Goal: Task Accomplishment & Management: Use online tool/utility

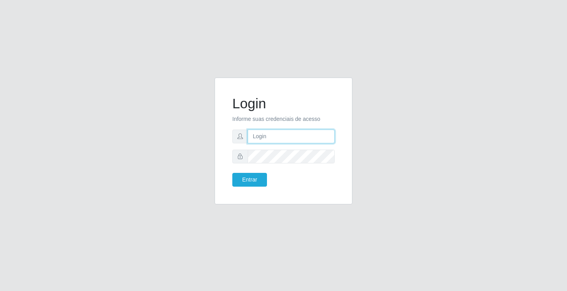
click at [276, 133] on input "text" at bounding box center [291, 137] width 87 height 14
type input "anacarla@ideal"
click at [232, 173] on button "Entrar" at bounding box center [249, 180] width 35 height 14
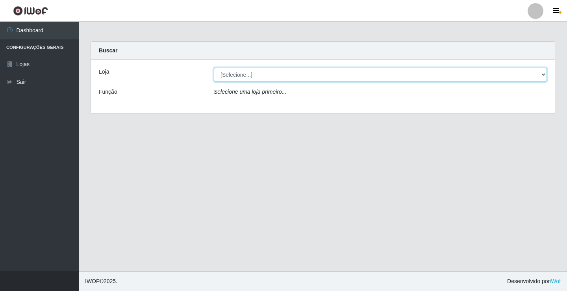
click at [546, 73] on select "[Selecione...] Ideal - Conceição" at bounding box center [380, 75] width 333 height 14
select select "231"
click at [214, 68] on select "[Selecione...] Ideal - Conceição" at bounding box center [380, 75] width 333 height 14
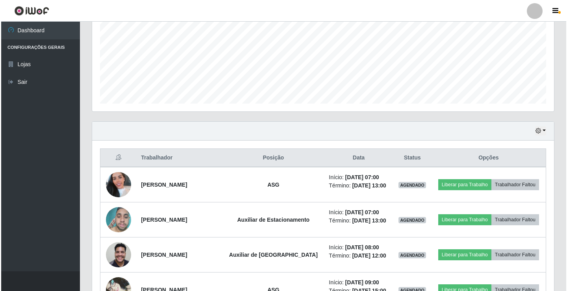
scroll to position [197, 0]
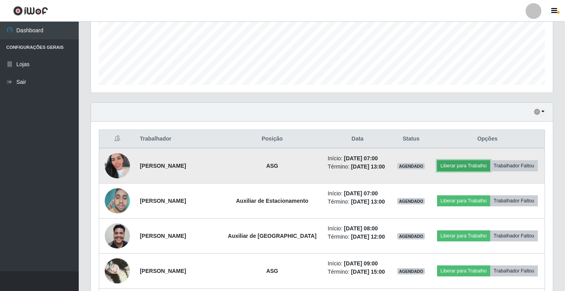
click at [458, 162] on button "Liberar para Trabalho" at bounding box center [463, 165] width 53 height 11
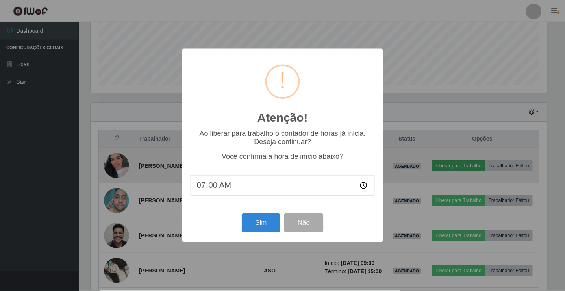
scroll to position [163, 458]
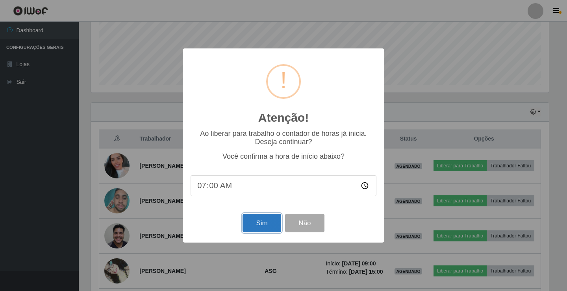
click at [273, 215] on button "Sim" at bounding box center [261, 223] width 38 height 19
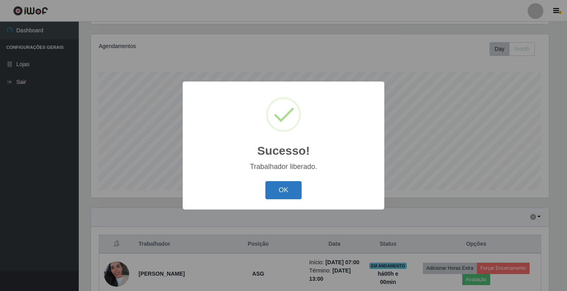
click at [285, 196] on button "OK" at bounding box center [283, 190] width 37 height 19
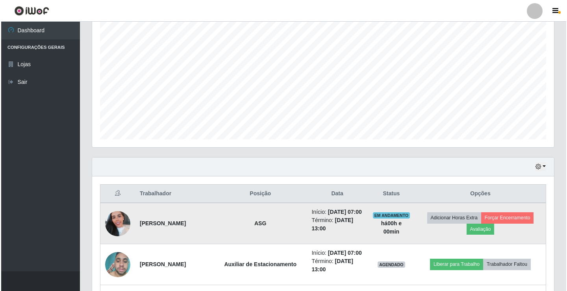
scroll to position [249, 0]
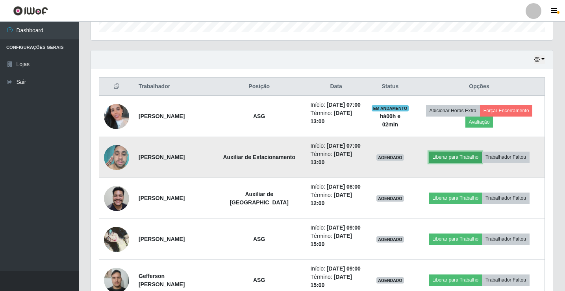
click at [448, 163] on button "Liberar para Trabalho" at bounding box center [455, 157] width 53 height 11
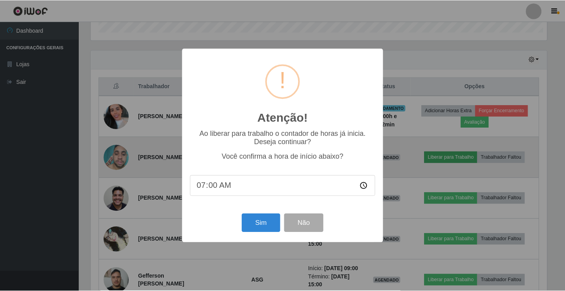
scroll to position [163, 458]
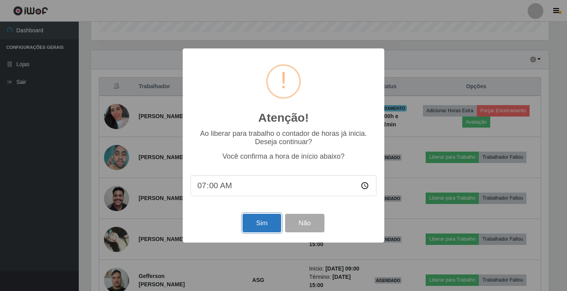
click at [274, 230] on button "Sim" at bounding box center [261, 223] width 38 height 19
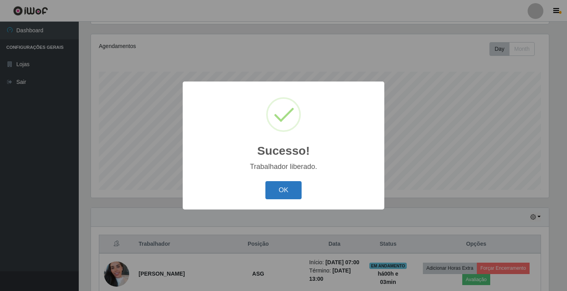
click at [284, 192] on button "OK" at bounding box center [283, 190] width 37 height 19
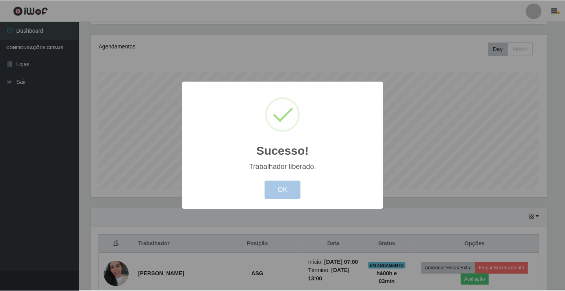
scroll to position [163, 462]
